Goal: Task Accomplishment & Management: Manage account settings

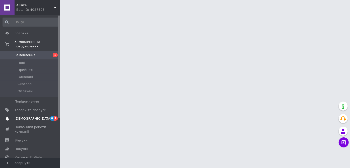
click at [30, 116] on span "[DEMOGRAPHIC_DATA]" at bounding box center [33, 118] width 37 height 5
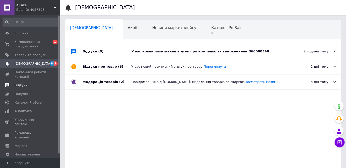
click at [43, 82] on link "Відгуки" at bounding box center [31, 85] width 62 height 9
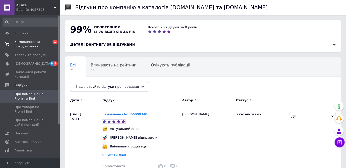
click at [37, 43] on span "Замовлення та повідомлення" at bounding box center [31, 44] width 32 height 9
